Goal: Navigation & Orientation: Find specific page/section

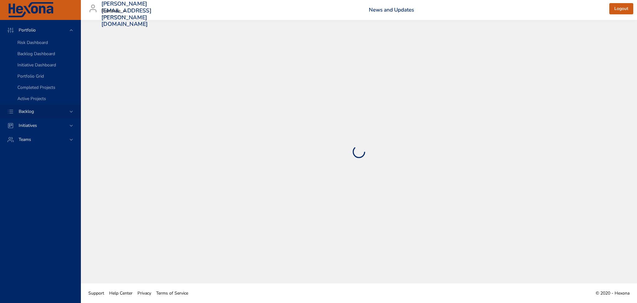
click at [73, 110] on icon at bounding box center [71, 111] width 6 height 6
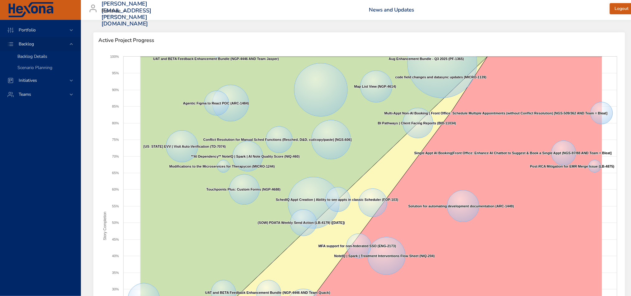
click at [47, 59] on span "Backlog Details" at bounding box center [32, 57] width 30 height 6
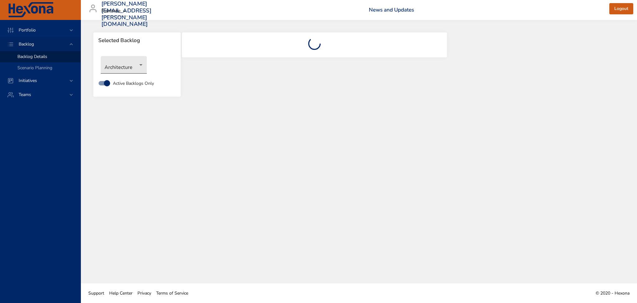
click at [132, 70] on body "Portfolio Backlog Backlog Details Scenario Planning Initiatives Teams [PERSON_N…" at bounding box center [318, 151] width 637 height 303
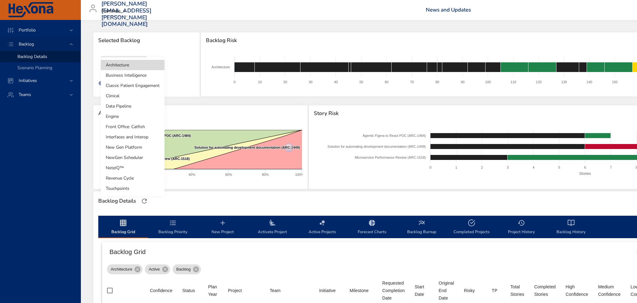
click at [124, 188] on li "Touchpoints" at bounding box center [133, 188] width 64 height 10
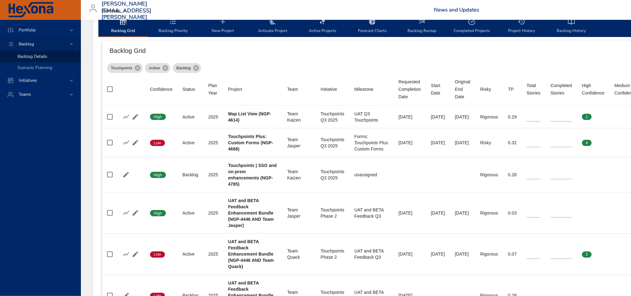
scroll to position [207, 0]
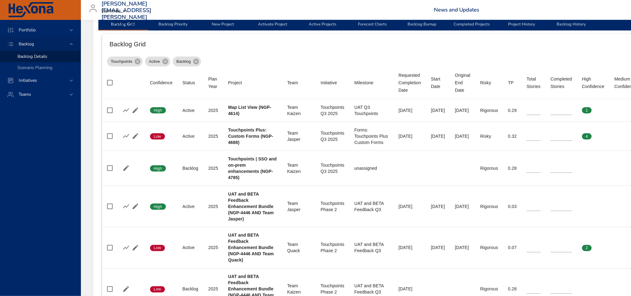
click at [529, 57] on div "Touchpoints Active Backlog" at bounding box center [424, 60] width 634 height 12
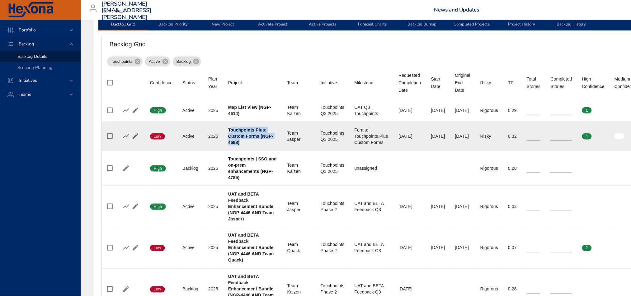
drag, startPoint x: 241, startPoint y: 143, endPoint x: 232, endPoint y: 130, distance: 16.1
click at [232, 130] on div "Touchpoints Plus: Custom Forms (NGP-4688)" at bounding box center [252, 136] width 49 height 19
click at [228, 129] on b "Touchpoints Plus: Custom Forms (NGP-4688)" at bounding box center [250, 136] width 45 height 17
